Goal: Information Seeking & Learning: Understand process/instructions

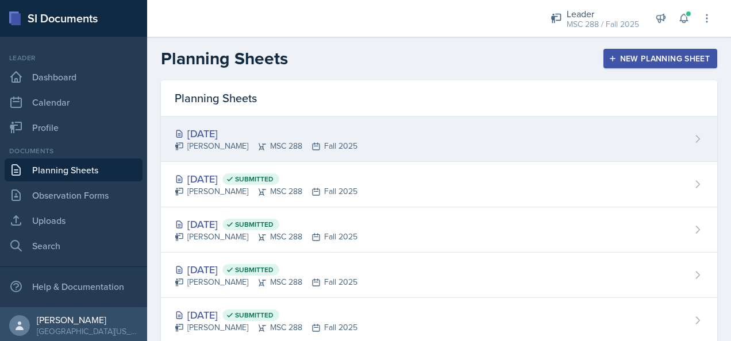
click at [223, 136] on div "[DATE]" at bounding box center [266, 134] width 183 height 16
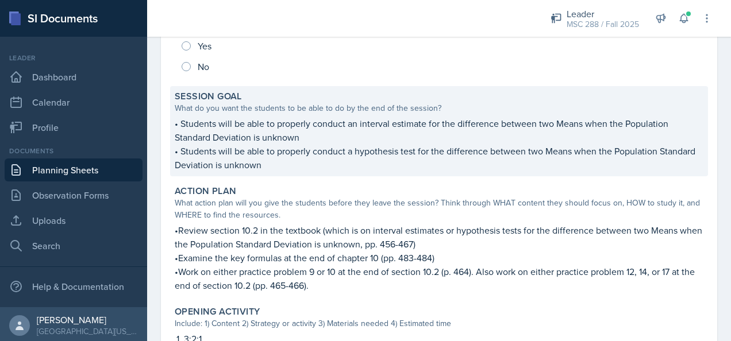
scroll to position [230, 0]
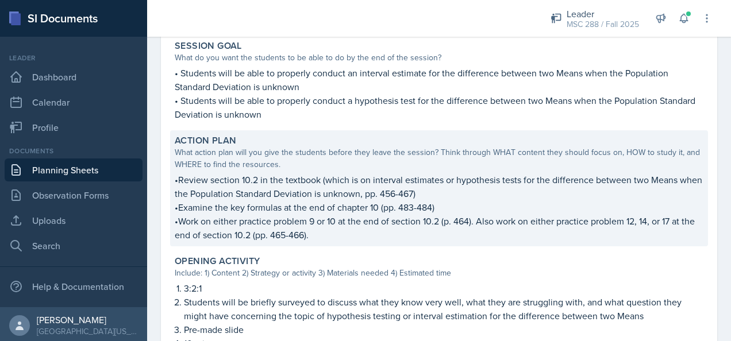
click at [315, 210] on p "•Examine the key formulas at the end of chapter 10 (pp. 483-484)" at bounding box center [439, 207] width 528 height 14
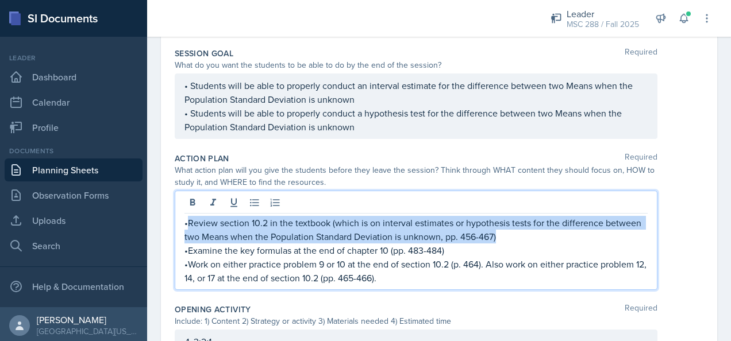
drag, startPoint x: 189, startPoint y: 199, endPoint x: 516, endPoint y: 238, distance: 329.2
click at [516, 238] on p "•Review section 10.2 in the textbook (which is on interval estimates or hypothe…" at bounding box center [415, 230] width 463 height 28
copy p "Review section 10.2 in the textbook (which is on interval estimates or hypothes…"
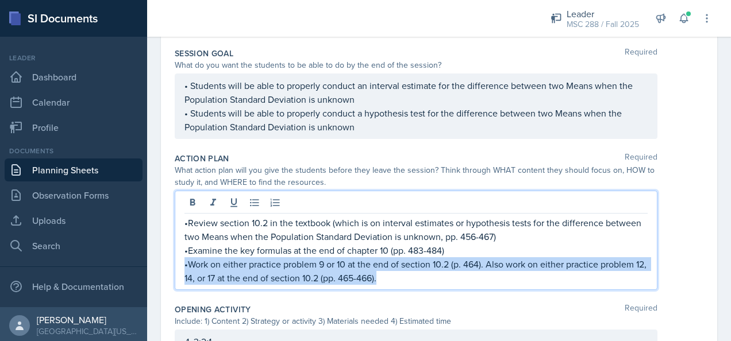
drag, startPoint x: 365, startPoint y: 269, endPoint x: 184, endPoint y: 267, distance: 181.5
click at [184, 267] on p "•Work on either practice problem 9 or 10 at the end of section 10.2 (p. 464). A…" at bounding box center [415, 271] width 463 height 28
copy p "•Work on either practice problem 9 or 10 at the end of section 10.2 (p. 464). A…"
